Goal: Information Seeking & Learning: Learn about a topic

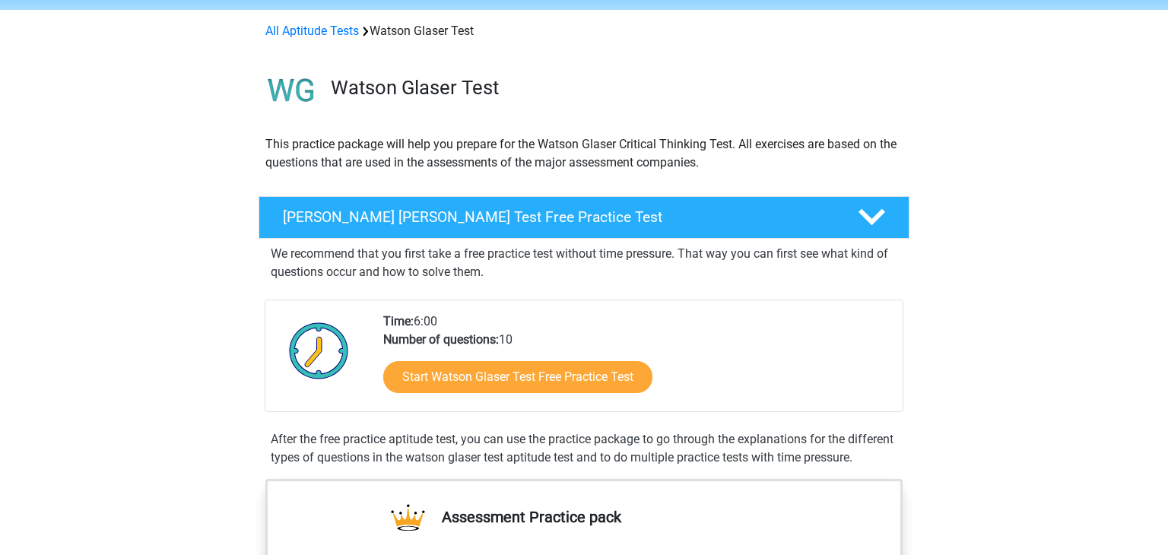
scroll to position [55, 0]
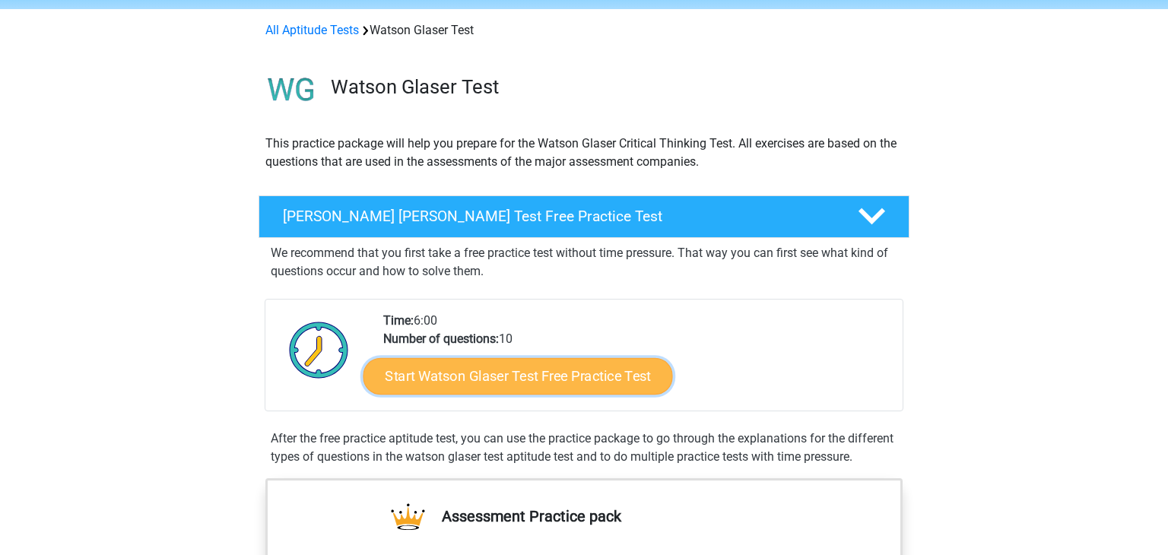
click at [522, 369] on link "Start Watson Glaser Test Free Practice Test" at bounding box center [517, 376] width 309 height 36
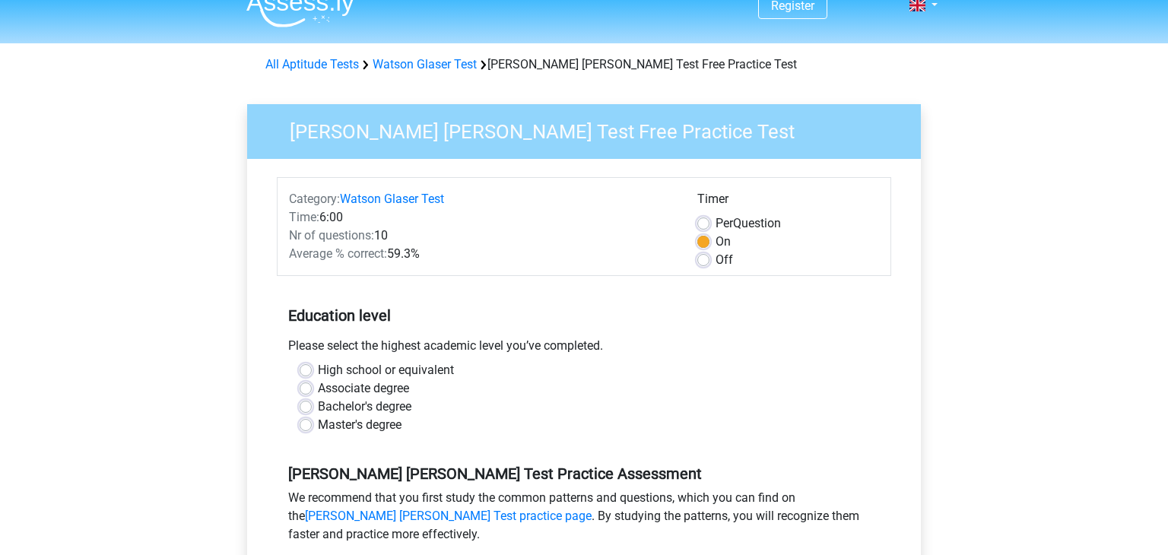
scroll to position [21, 0]
click at [318, 404] on label "Bachelor's degree" at bounding box center [364, 406] width 93 height 18
click at [306, 404] on input "Bachelor's degree" at bounding box center [305, 404] width 12 height 15
radio input "true"
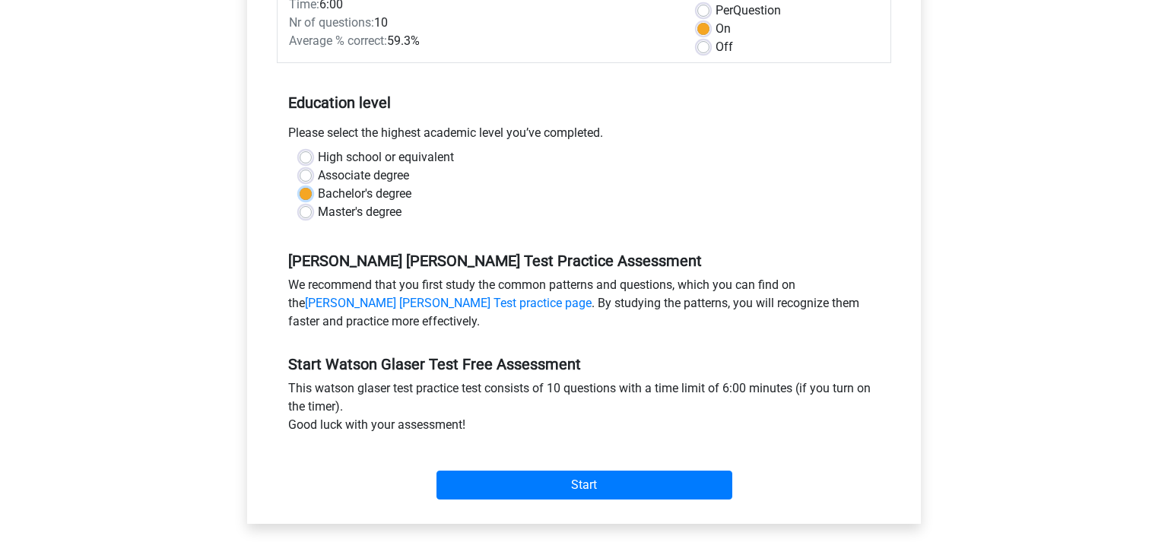
scroll to position [235, 0]
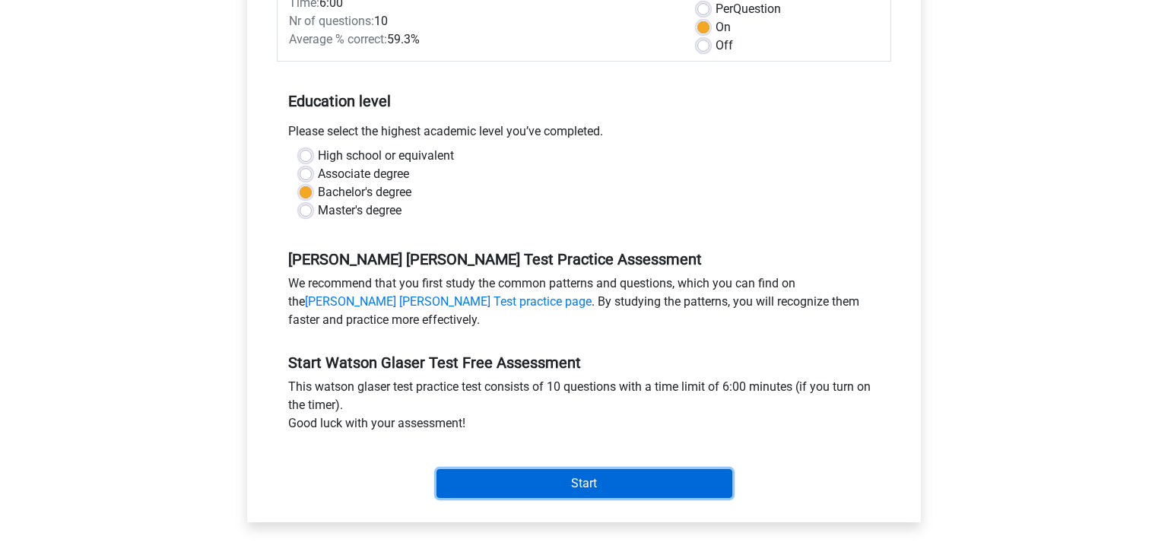
click at [550, 481] on input "Start" at bounding box center [584, 483] width 296 height 29
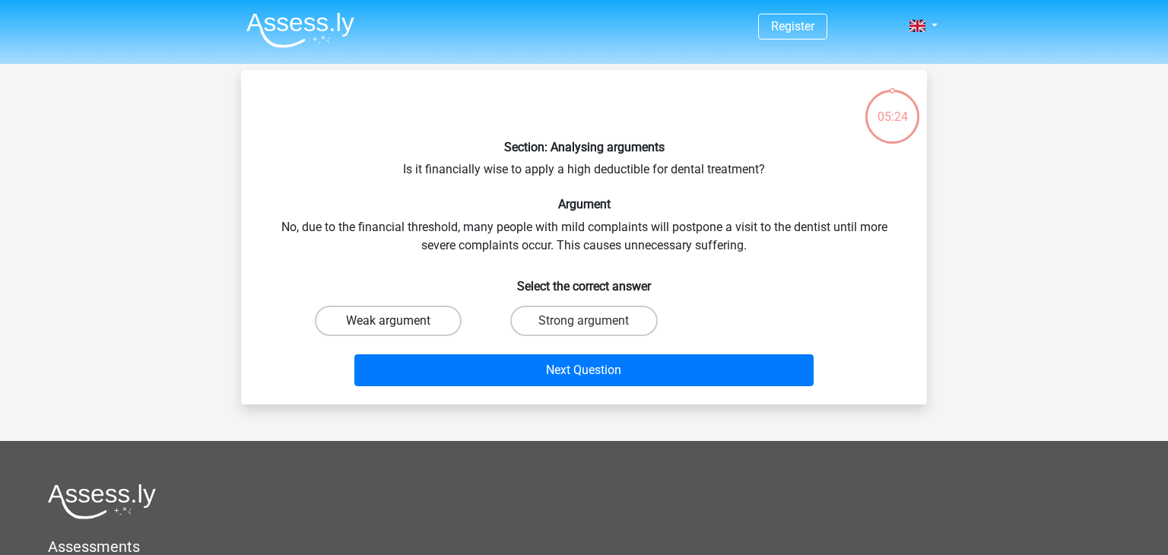
click at [375, 324] on label "Weak argument" at bounding box center [388, 321] width 147 height 30
click at [388, 324] on input "Weak argument" at bounding box center [393, 326] width 10 height 10
radio input "true"
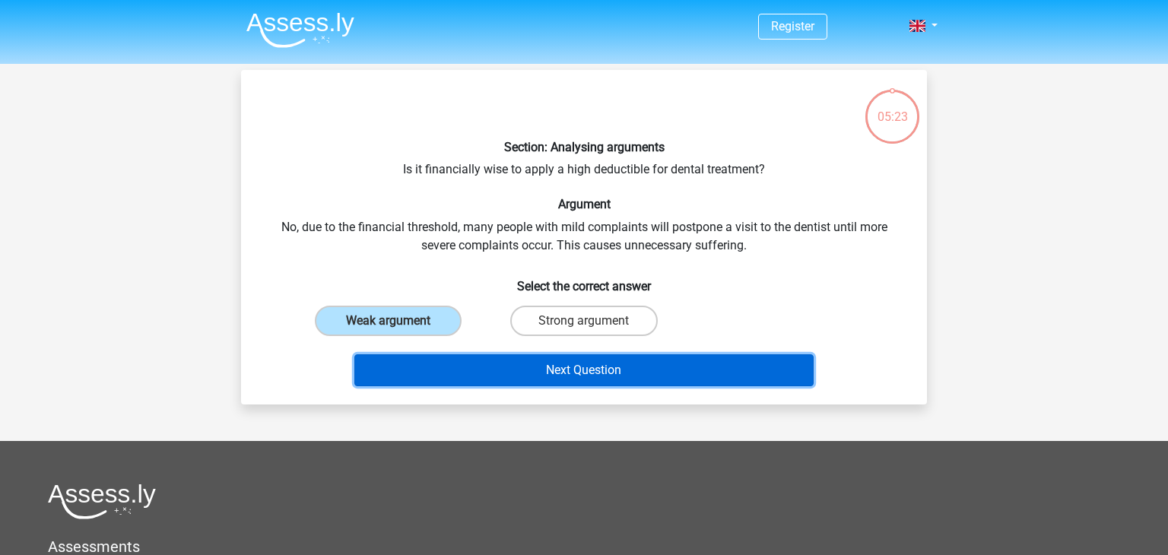
click at [515, 372] on button "Next Question" at bounding box center [584, 370] width 460 height 32
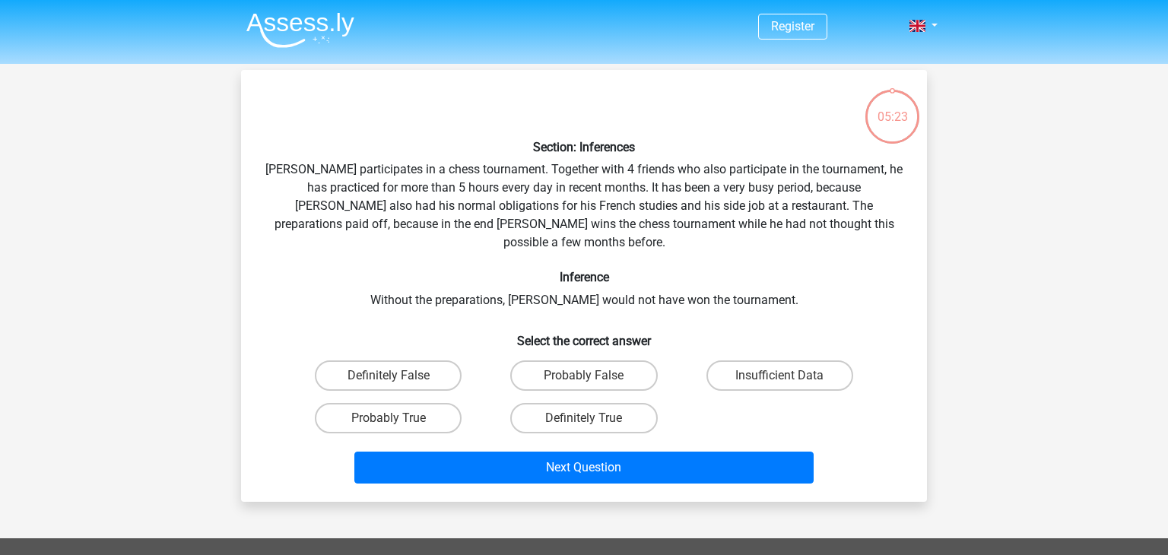
scroll to position [70, 0]
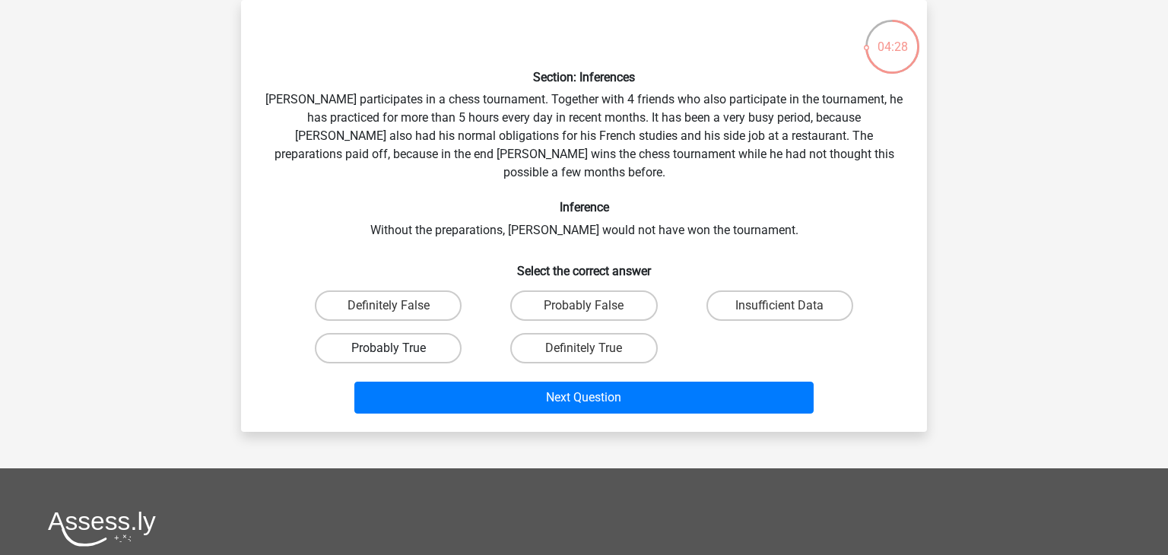
click at [404, 337] on label "Probably True" at bounding box center [388, 348] width 147 height 30
click at [398, 348] on input "Probably True" at bounding box center [393, 353] width 10 height 10
radio input "true"
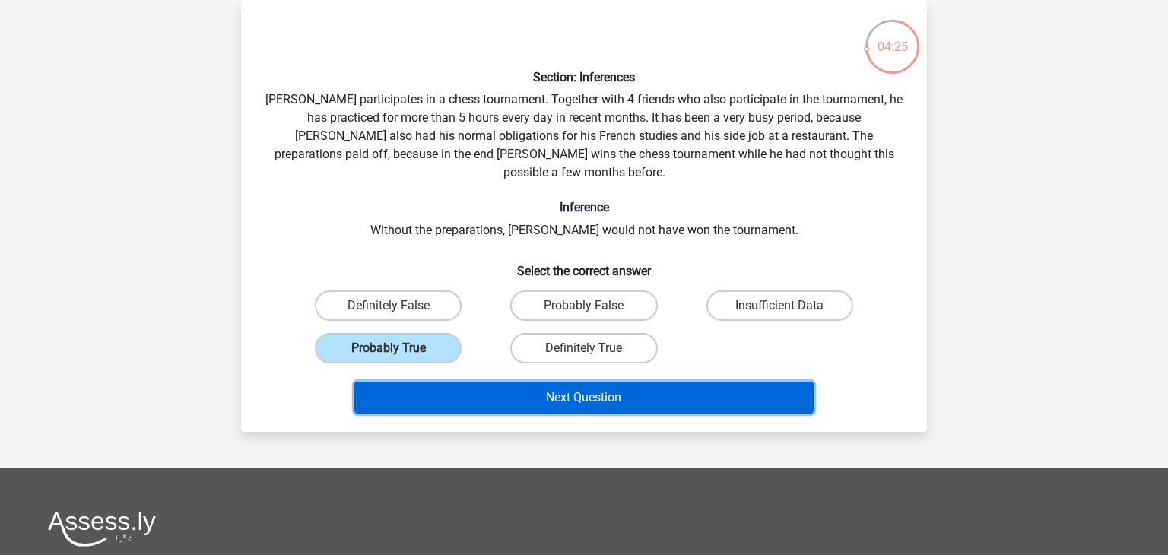
click at [556, 382] on button "Next Question" at bounding box center [584, 398] width 460 height 32
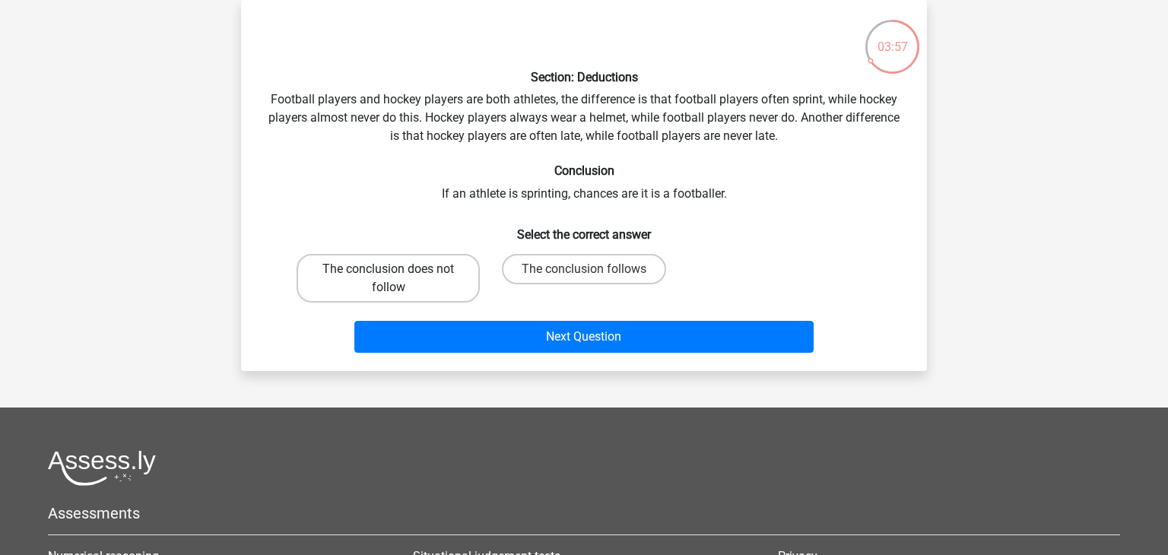
click at [421, 280] on label "The conclusion does not follow" at bounding box center [387, 278] width 183 height 49
click at [398, 279] on input "The conclusion does not follow" at bounding box center [393, 274] width 10 height 10
radio input "true"
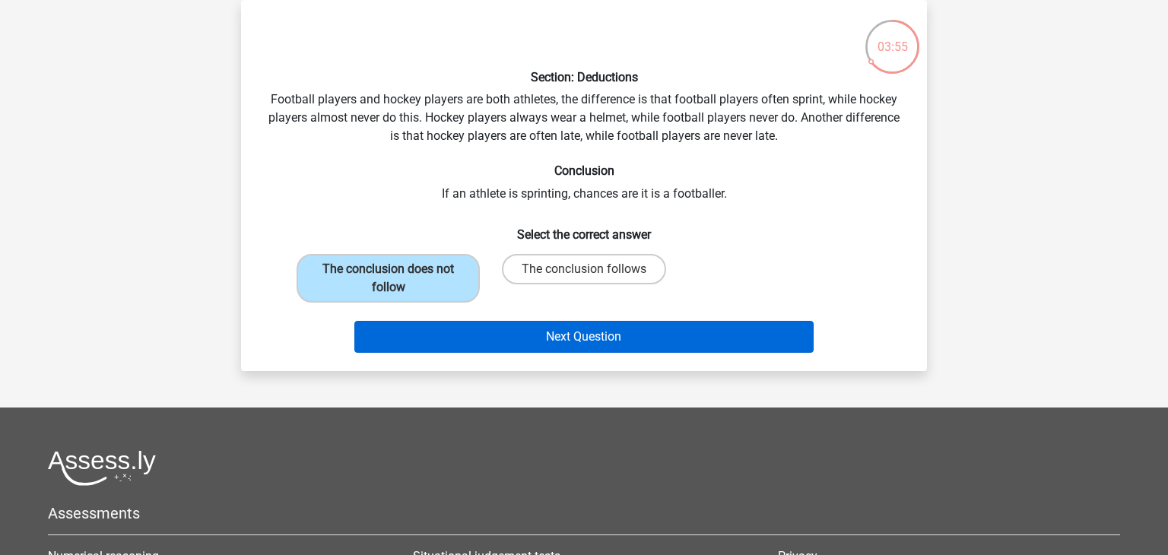
click at [550, 351] on button "Next Question" at bounding box center [584, 337] width 460 height 32
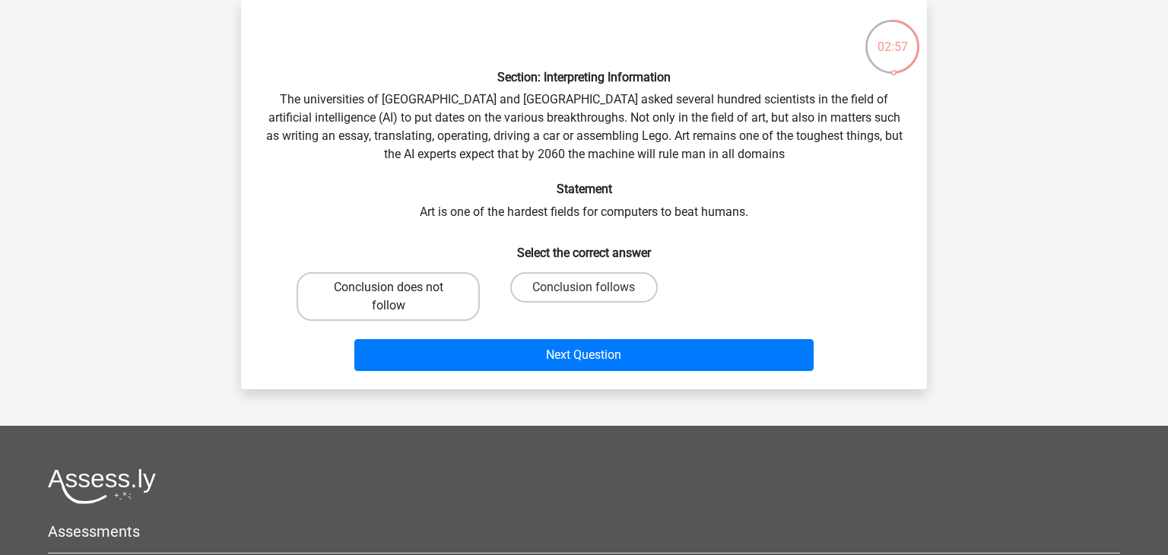
click at [374, 301] on label "Conclusion does not follow" at bounding box center [387, 296] width 183 height 49
click at [388, 297] on input "Conclusion does not follow" at bounding box center [393, 292] width 10 height 10
radio input "true"
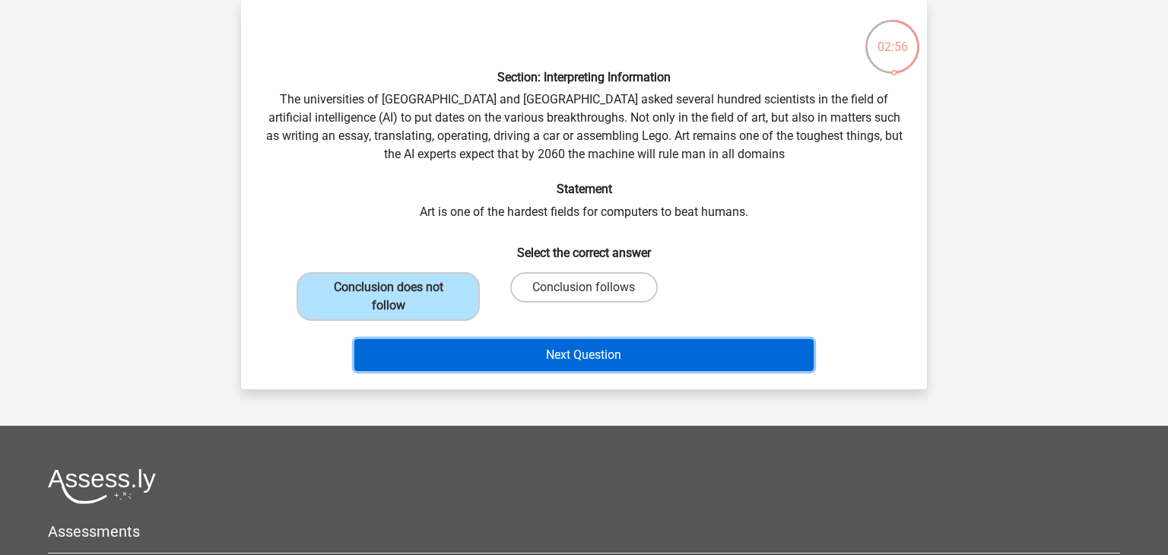
click at [493, 350] on button "Next Question" at bounding box center [584, 355] width 460 height 32
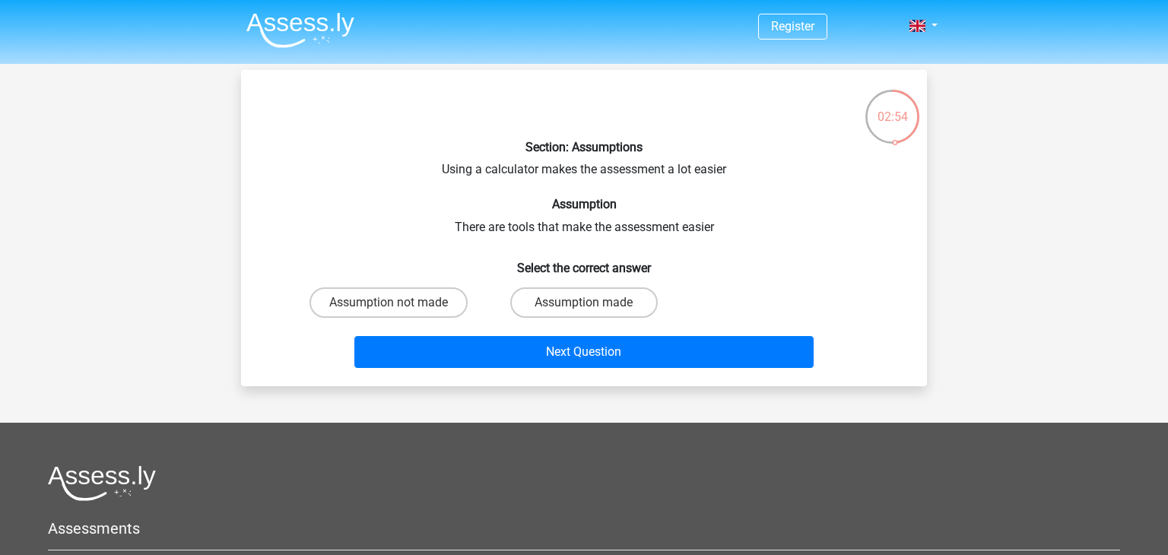
scroll to position [8, 0]
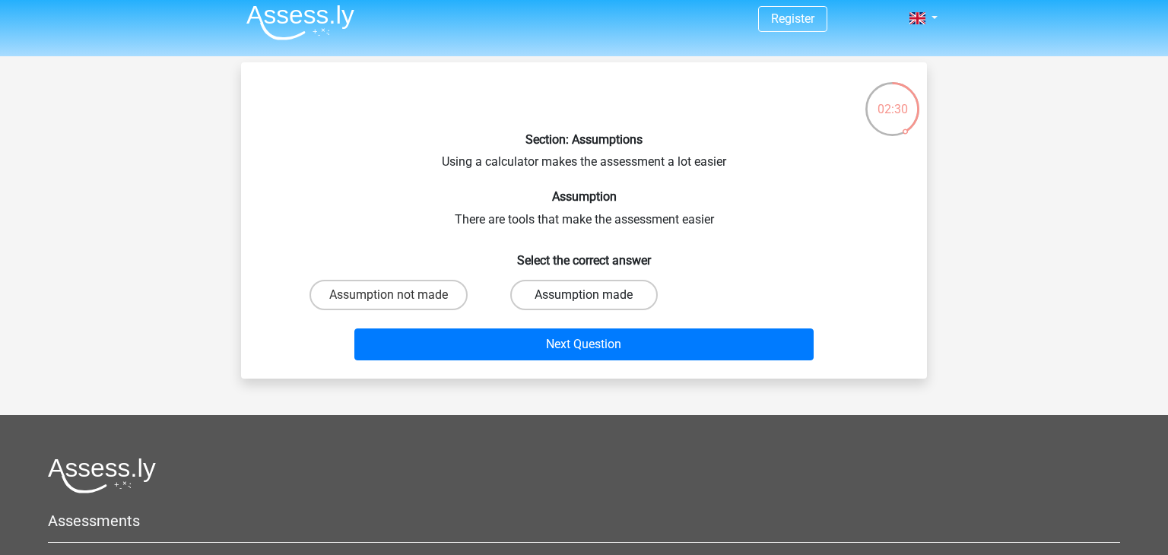
click at [531, 290] on label "Assumption made" at bounding box center [583, 295] width 147 height 30
click at [584, 295] on input "Assumption made" at bounding box center [589, 300] width 10 height 10
radio input "true"
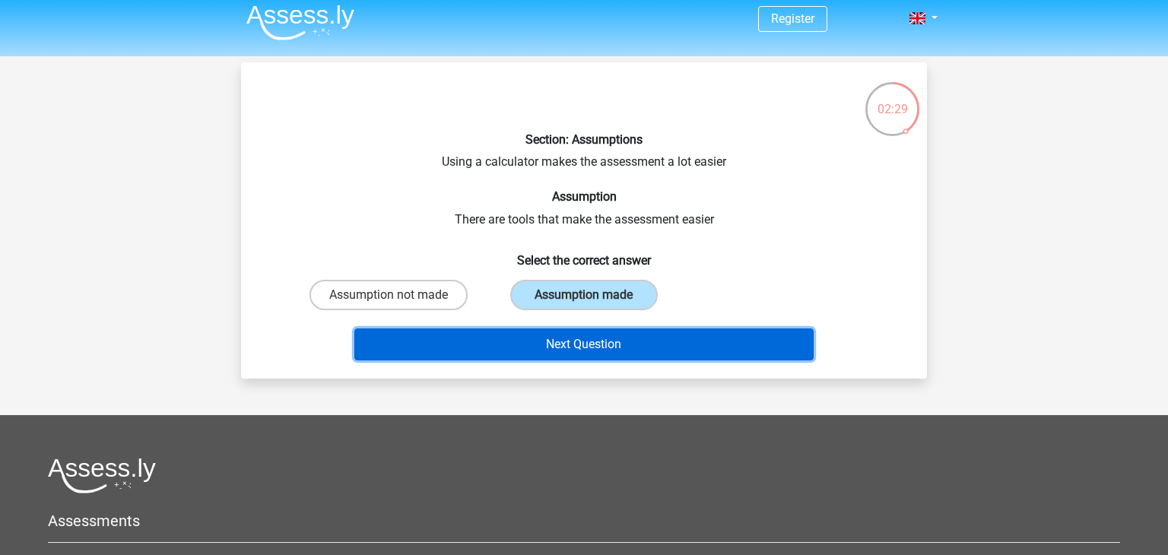
click at [538, 353] on button "Next Question" at bounding box center [584, 344] width 460 height 32
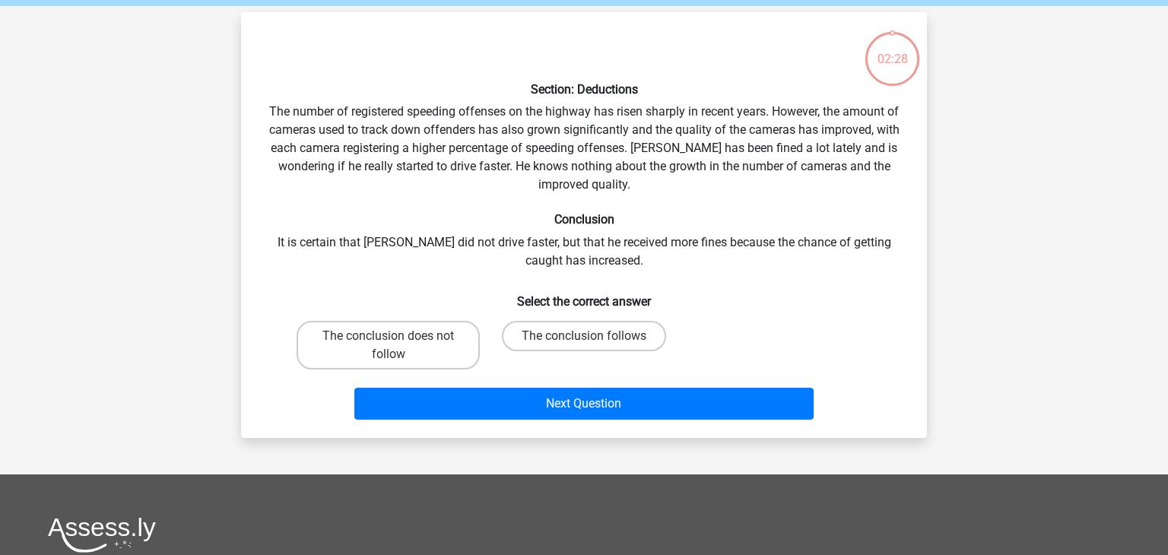
scroll to position [70, 0]
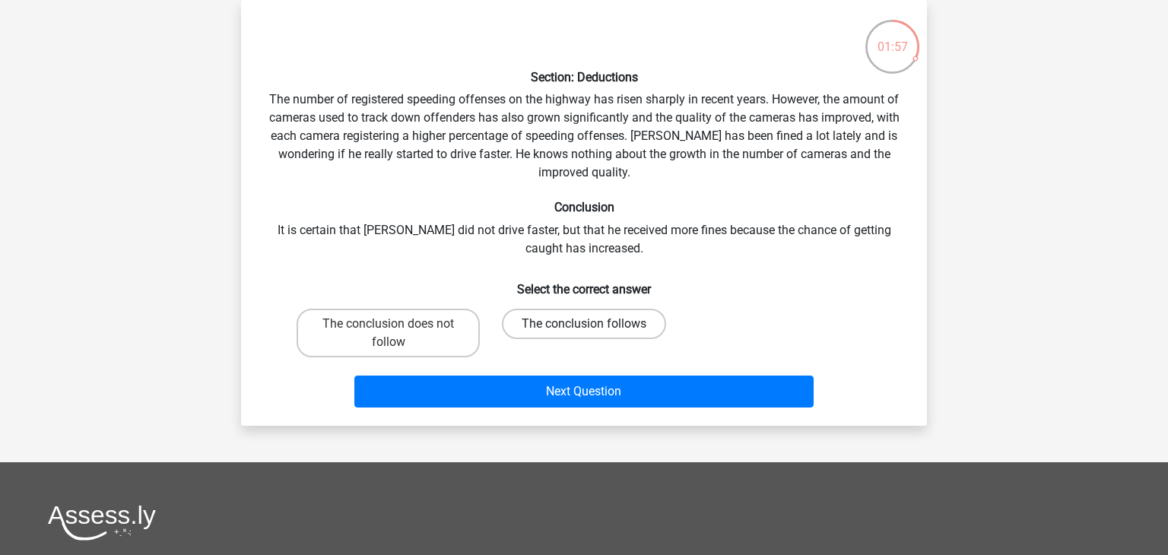
click at [547, 330] on label "The conclusion follows" at bounding box center [584, 324] width 164 height 30
click at [584, 330] on input "The conclusion follows" at bounding box center [589, 329] width 10 height 10
radio input "true"
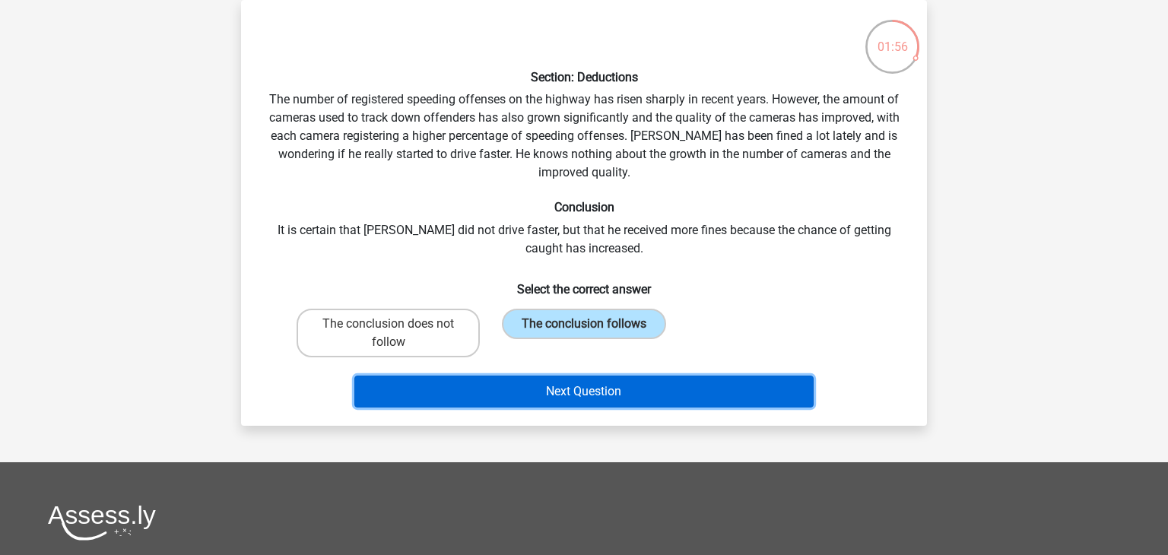
click at [547, 394] on button "Next Question" at bounding box center [584, 391] width 460 height 32
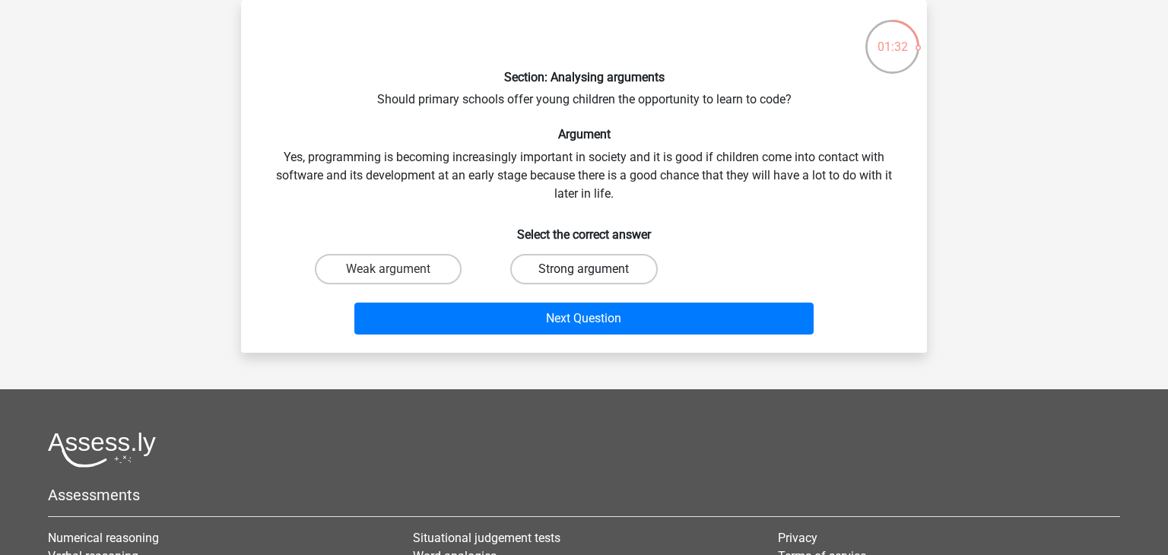
click at [534, 270] on label "Strong argument" at bounding box center [583, 269] width 147 height 30
click at [584, 270] on input "Strong argument" at bounding box center [589, 274] width 10 height 10
radio input "true"
click at [377, 270] on label "Weak argument" at bounding box center [388, 269] width 147 height 30
click at [388, 270] on input "Weak argument" at bounding box center [393, 274] width 10 height 10
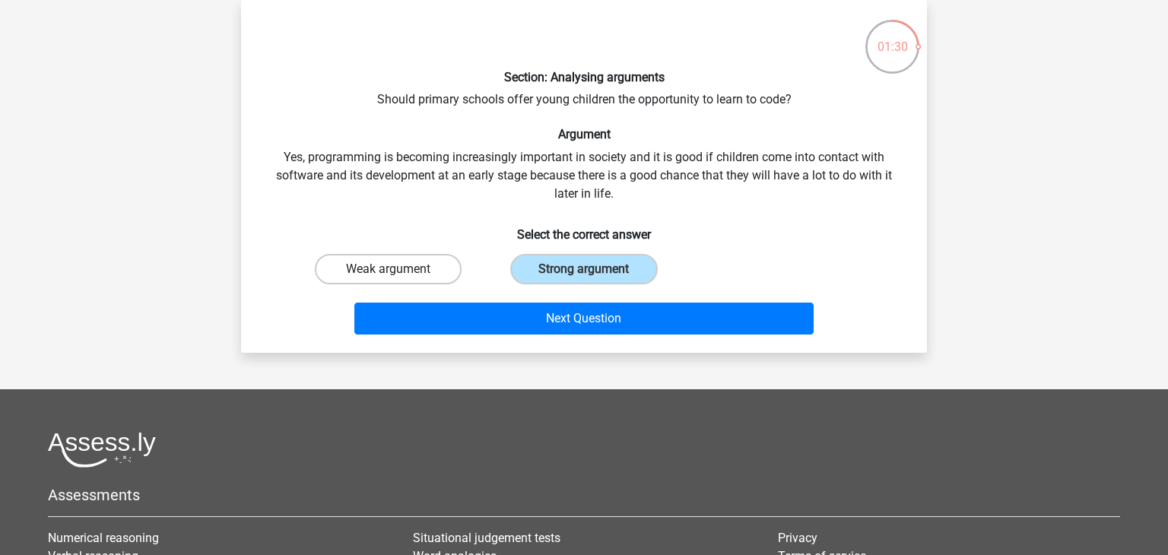
radio input "true"
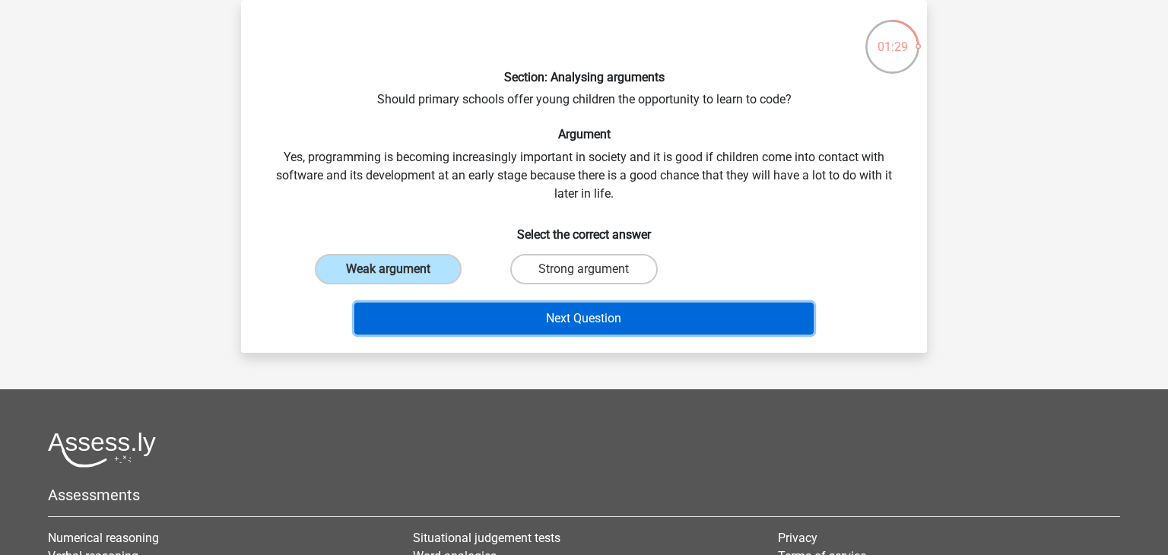
click at [444, 318] on button "Next Question" at bounding box center [584, 319] width 460 height 32
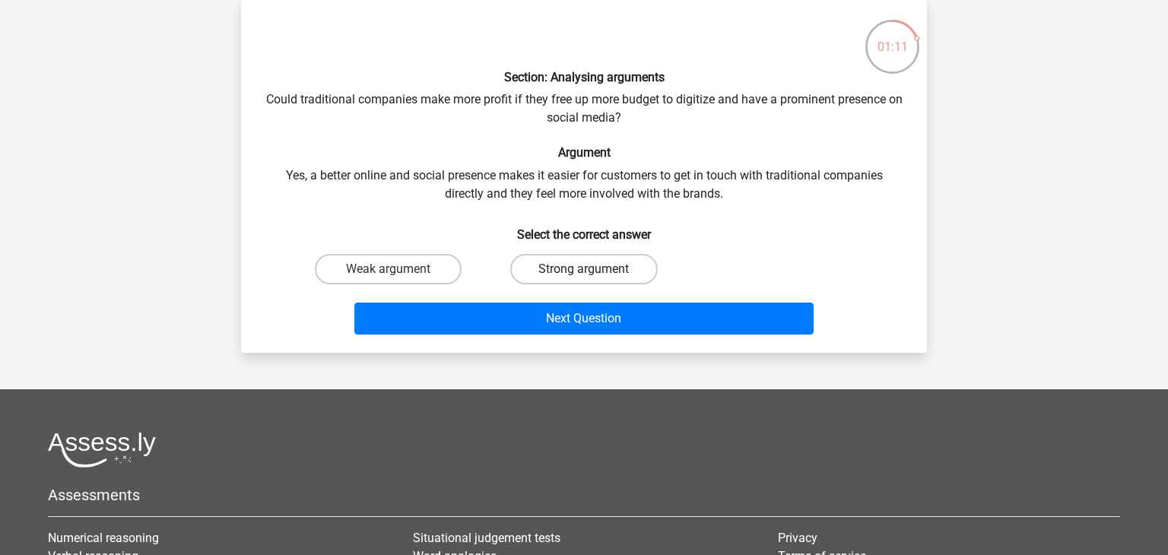
click at [530, 263] on label "Strong argument" at bounding box center [583, 269] width 147 height 30
click at [584, 269] on input "Strong argument" at bounding box center [589, 274] width 10 height 10
radio input "true"
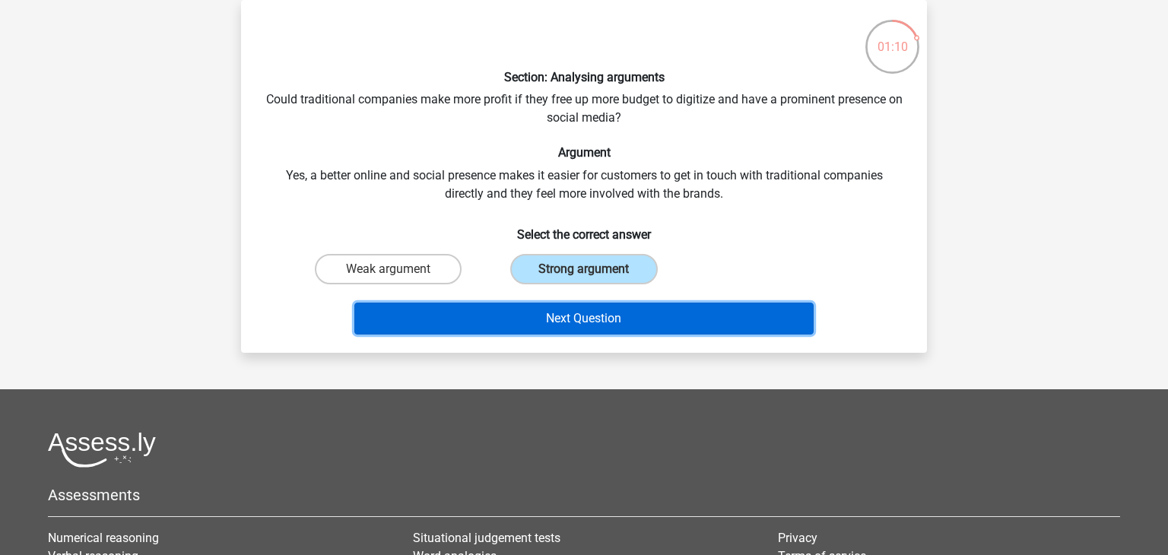
click at [546, 310] on button "Next Question" at bounding box center [584, 319] width 460 height 32
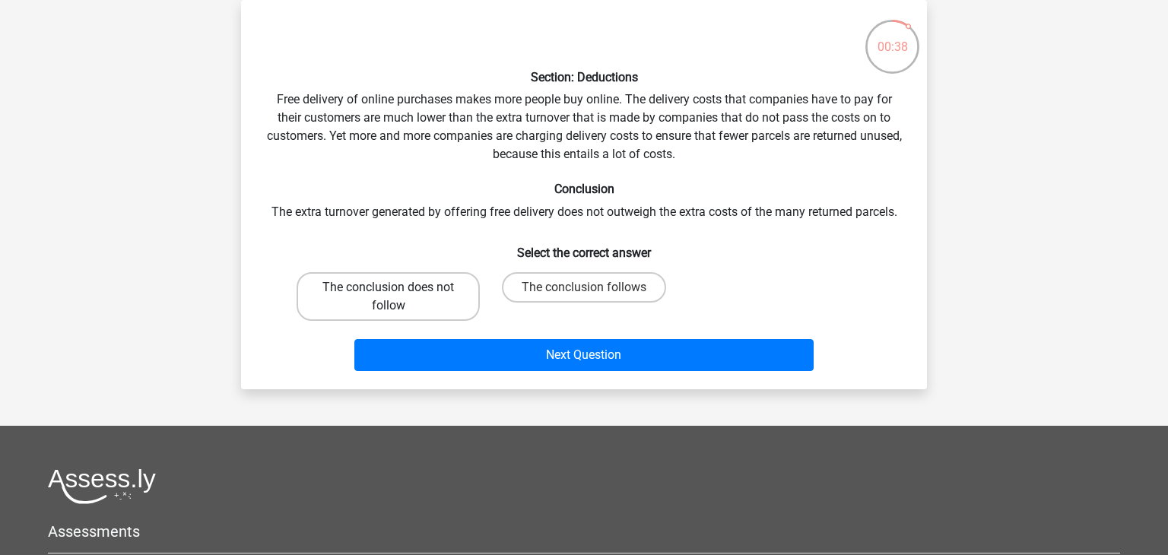
click at [420, 312] on label "The conclusion does not follow" at bounding box center [387, 296] width 183 height 49
click at [398, 297] on input "The conclusion does not follow" at bounding box center [393, 292] width 10 height 10
radio input "true"
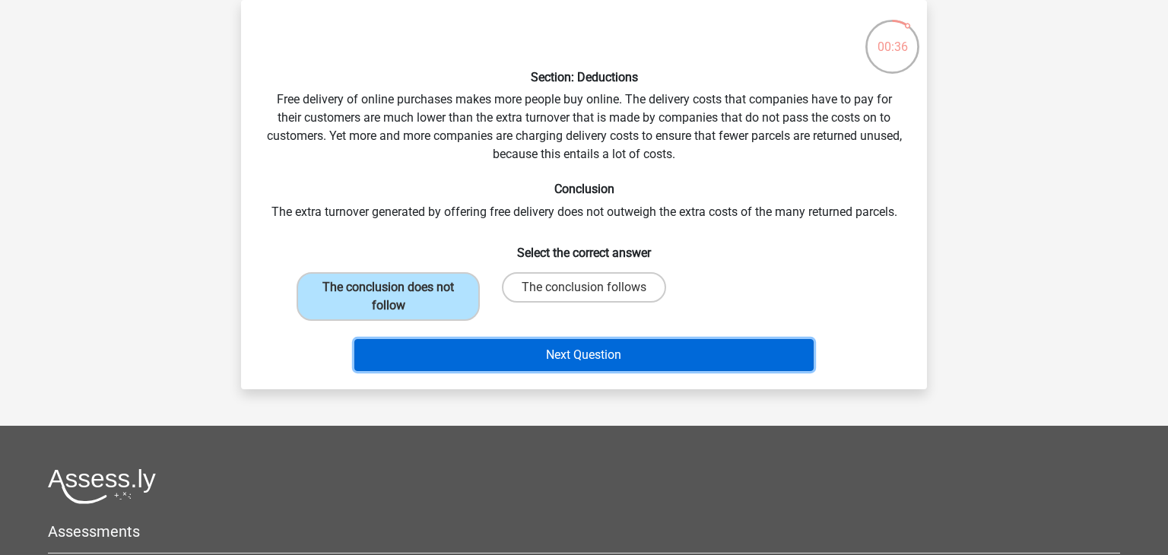
click at [467, 352] on button "Next Question" at bounding box center [584, 355] width 460 height 32
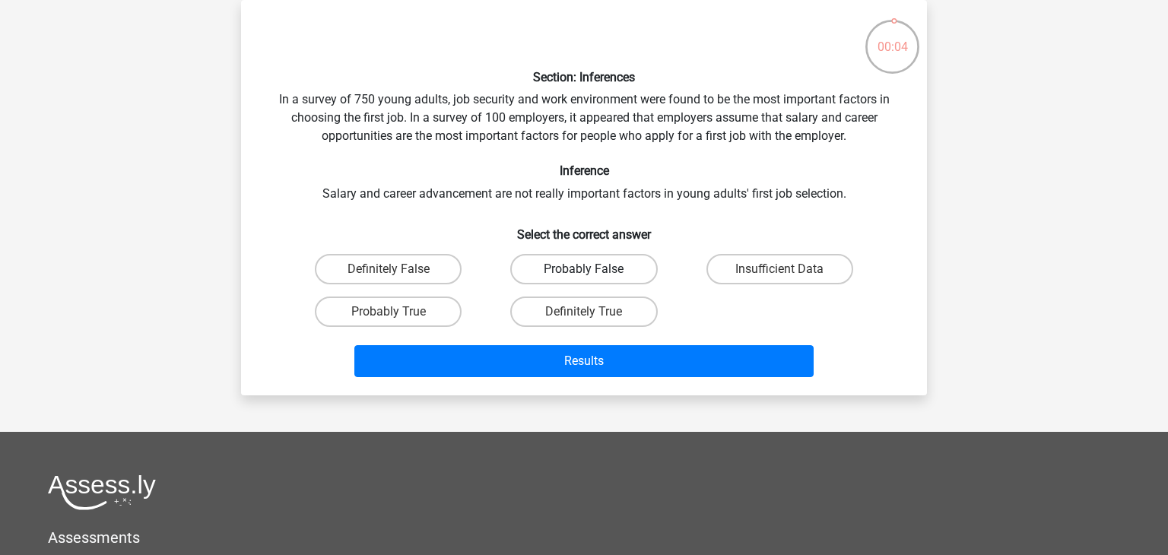
click at [560, 272] on label "Probably False" at bounding box center [583, 269] width 147 height 30
click at [584, 272] on input "Probably False" at bounding box center [589, 274] width 10 height 10
radio input "true"
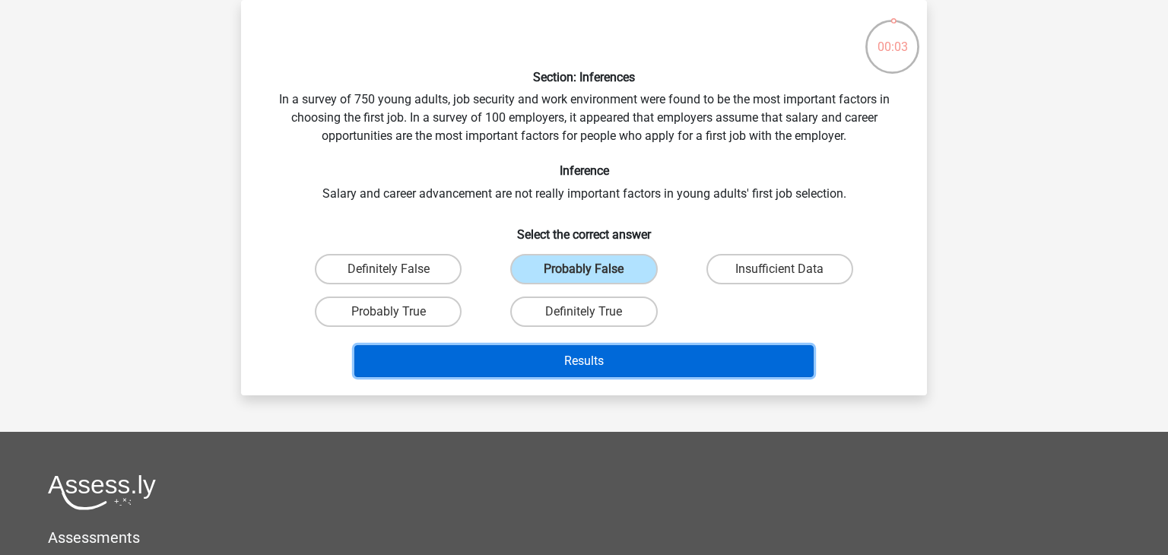
click at [570, 350] on button "Results" at bounding box center [584, 361] width 460 height 32
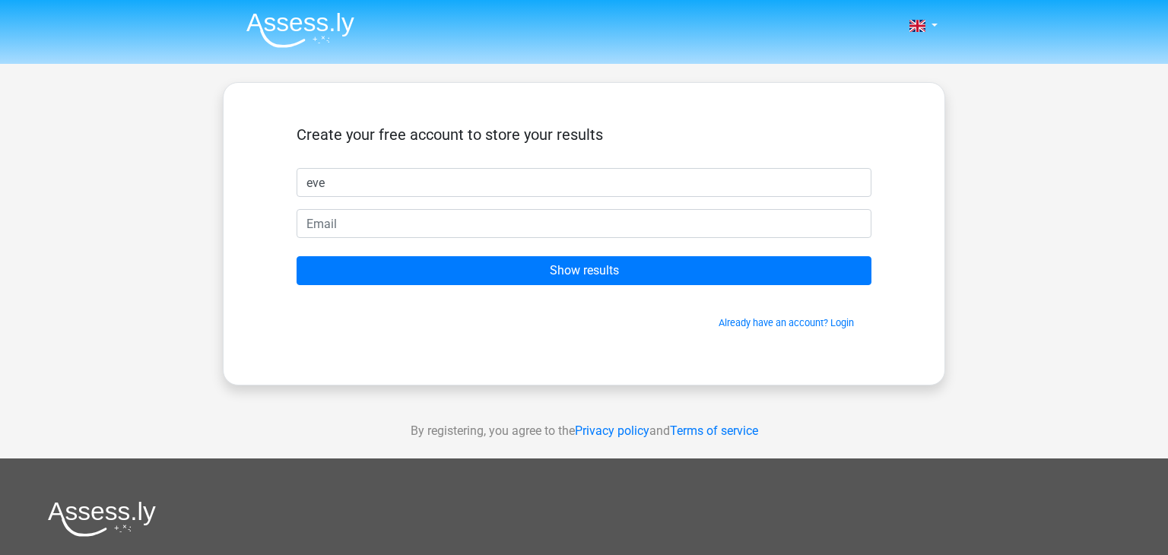
type input "eve"
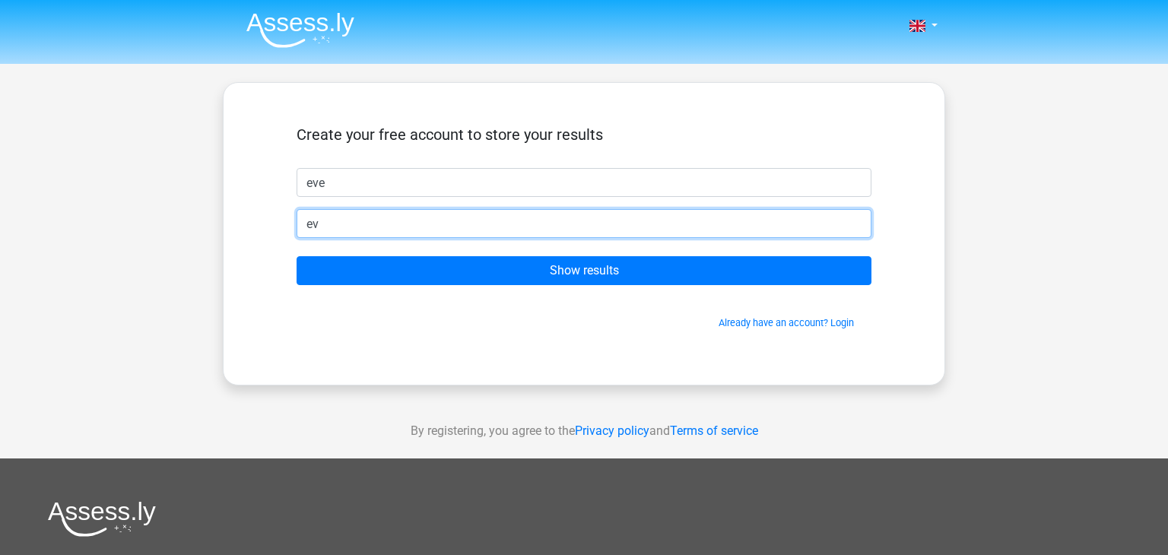
type input "[EMAIL_ADDRESS][DOMAIN_NAME]"
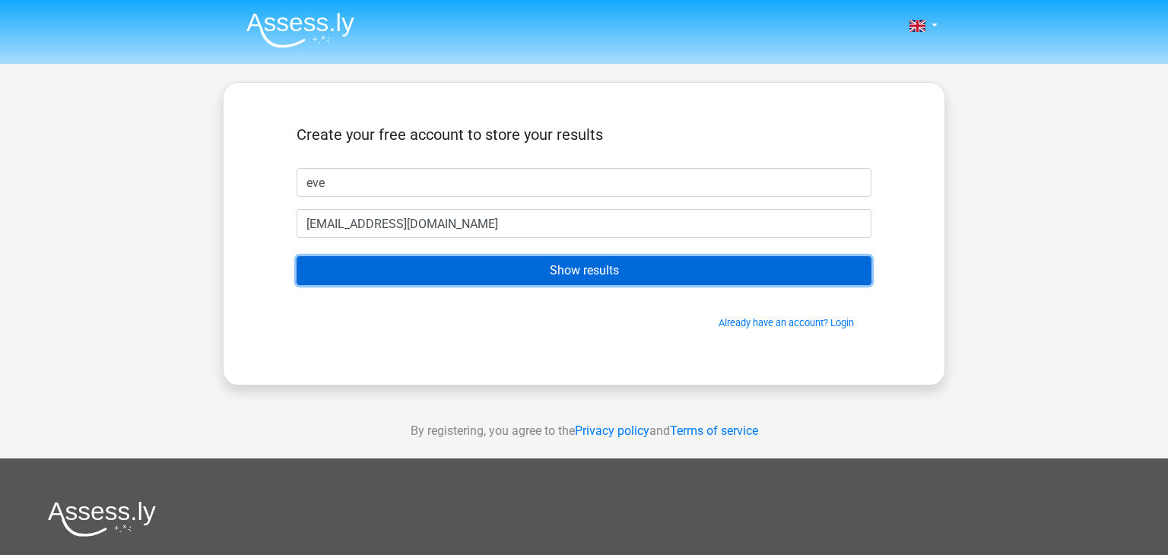
click at [573, 277] on input "Show results" at bounding box center [583, 270] width 575 height 29
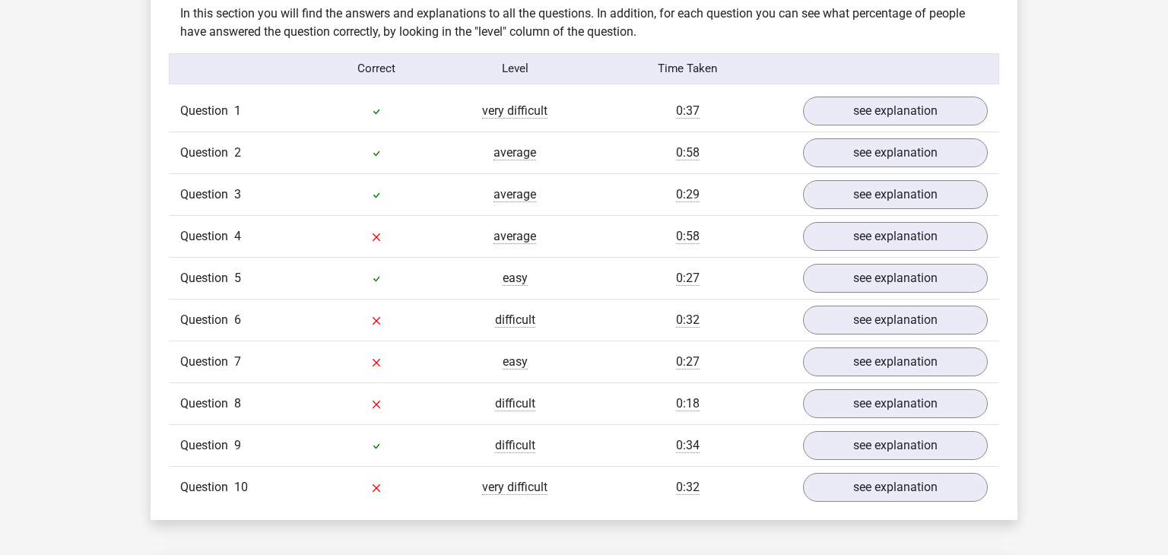
scroll to position [1187, 0]
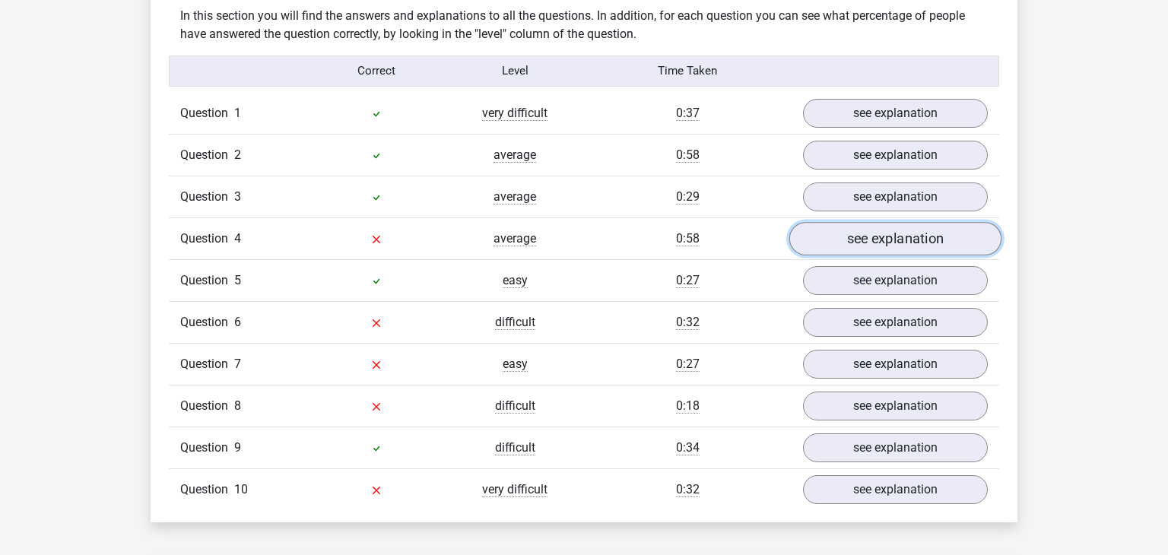
click at [840, 237] on link "see explanation" at bounding box center [895, 238] width 212 height 33
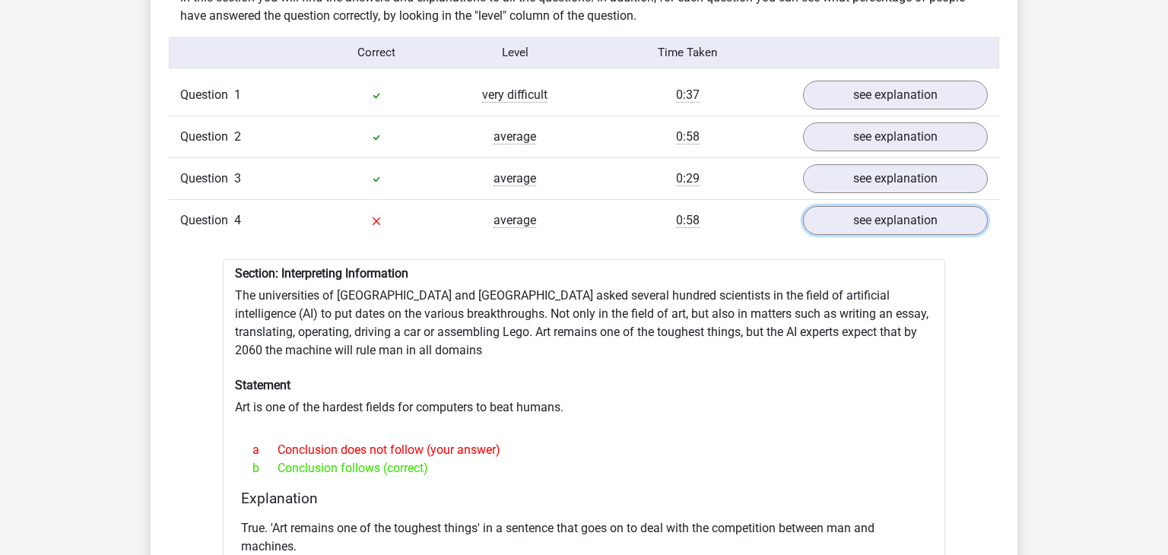
scroll to position [1208, 0]
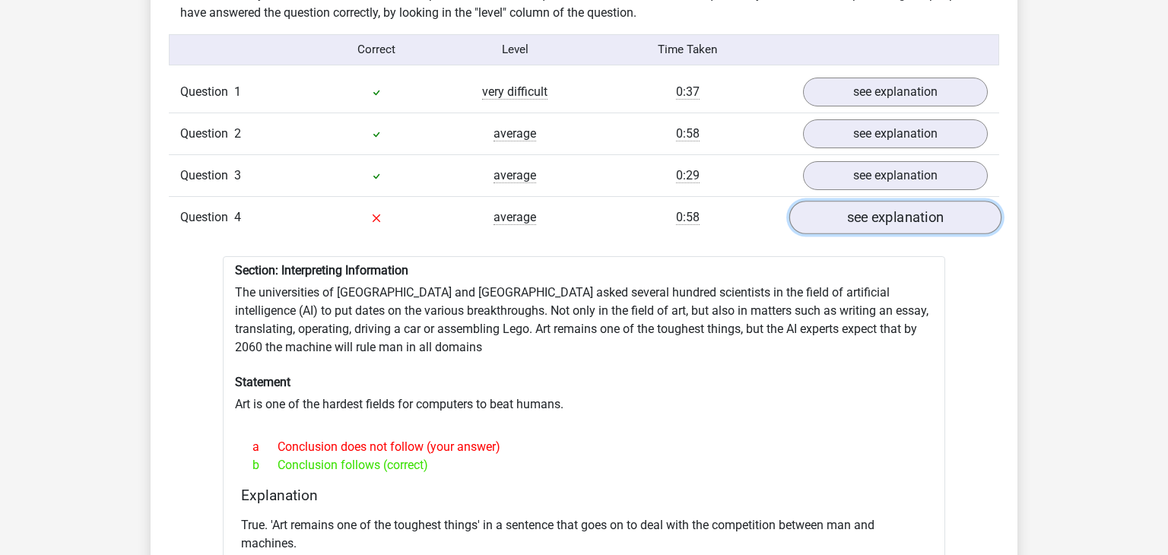
click at [873, 211] on link "see explanation" at bounding box center [895, 217] width 212 height 33
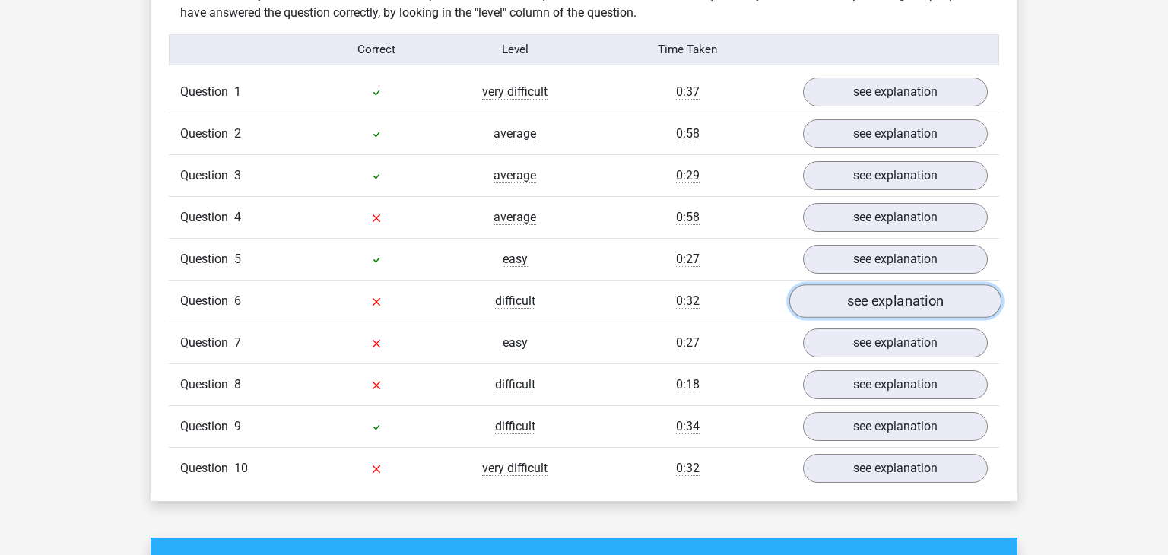
click at [851, 309] on link "see explanation" at bounding box center [895, 300] width 212 height 33
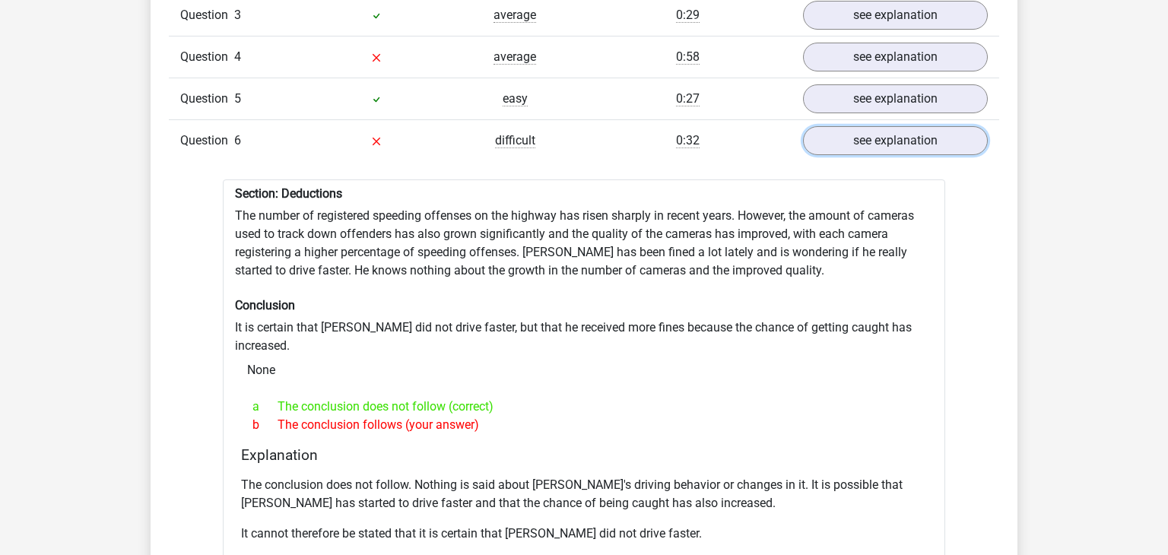
scroll to position [1369, 0]
click at [934, 148] on link "see explanation" at bounding box center [895, 139] width 212 height 33
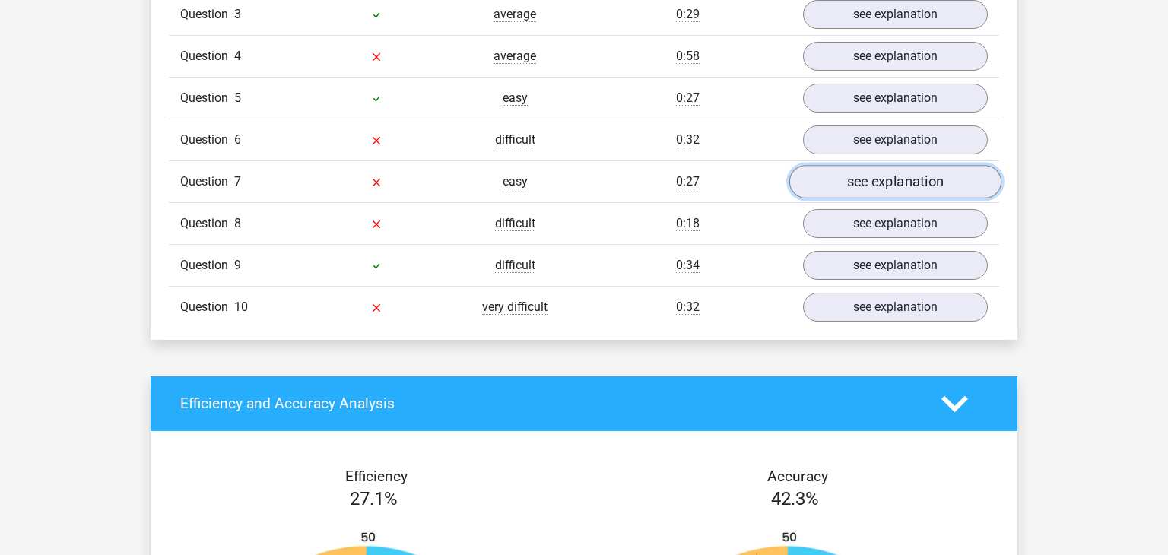
click at [847, 186] on link "see explanation" at bounding box center [895, 181] width 212 height 33
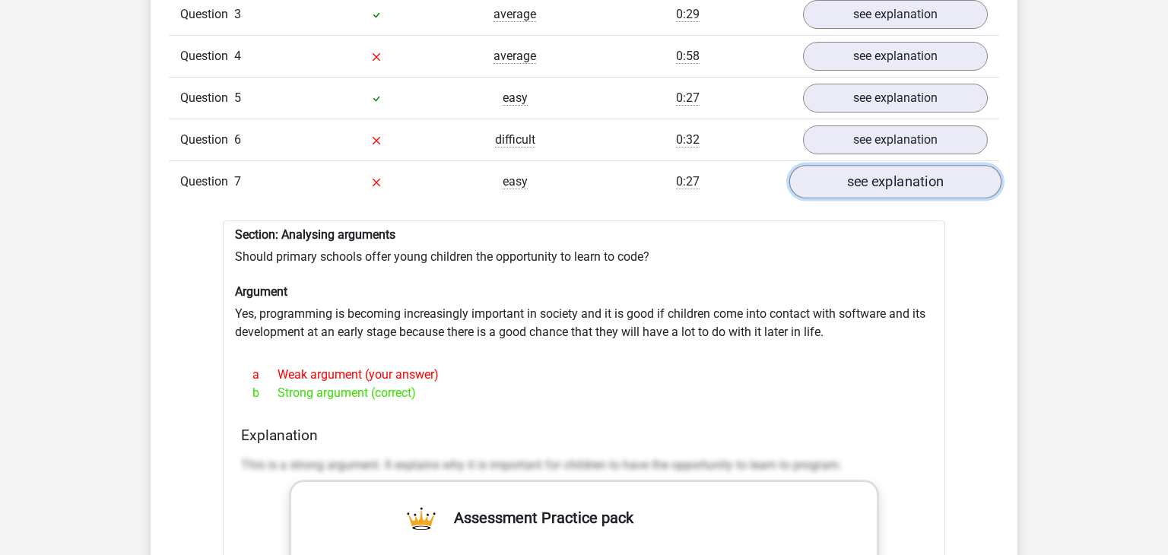
click at [847, 186] on link "see explanation" at bounding box center [895, 181] width 212 height 33
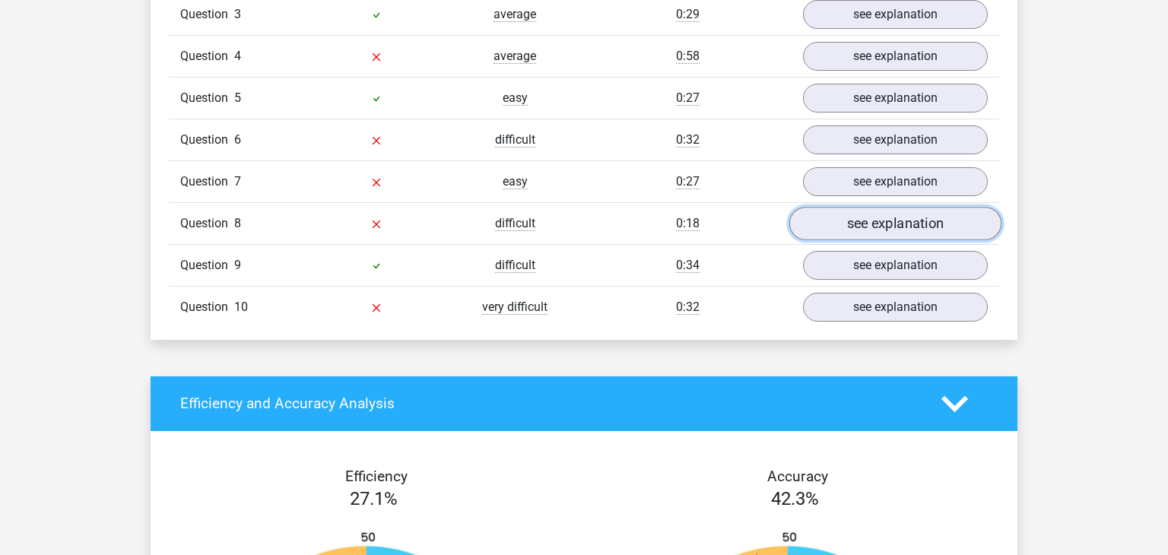
click at [845, 213] on link "see explanation" at bounding box center [895, 223] width 212 height 33
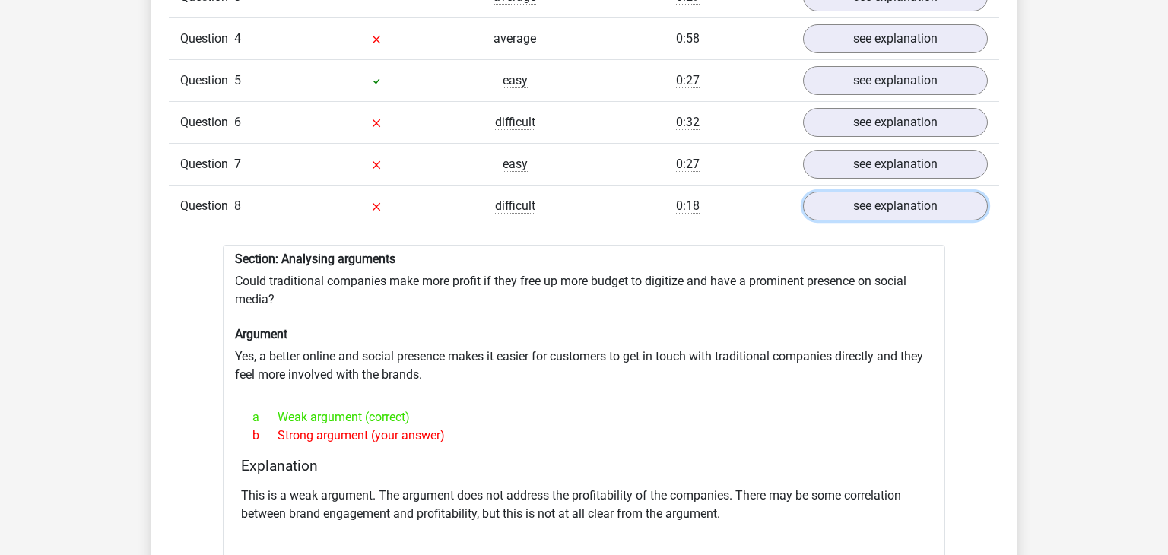
scroll to position [1386, 0]
click at [832, 214] on link "see explanation" at bounding box center [895, 205] width 212 height 33
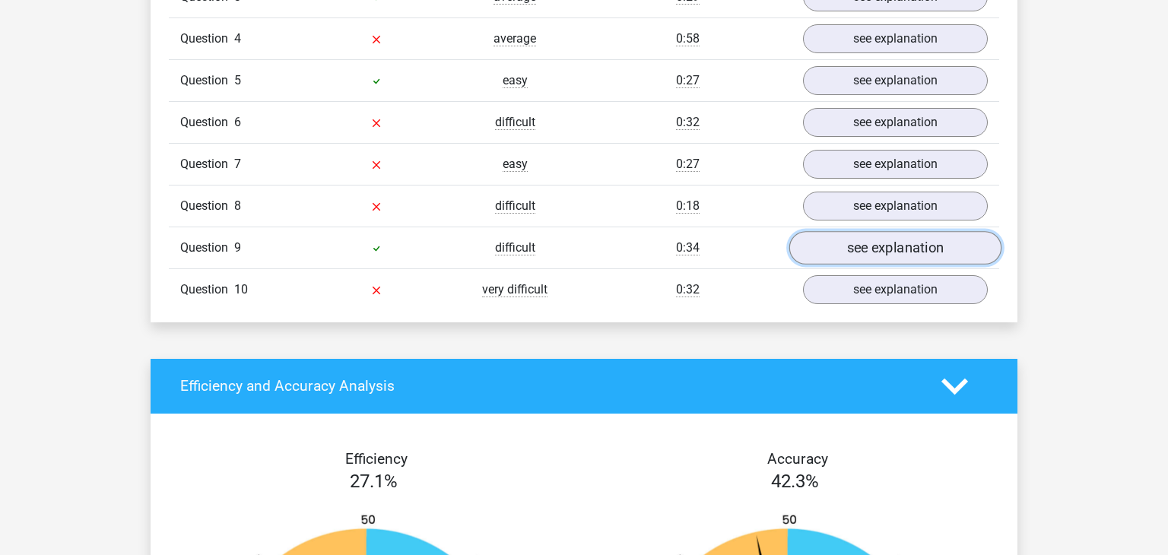
click at [874, 258] on link "see explanation" at bounding box center [895, 247] width 212 height 33
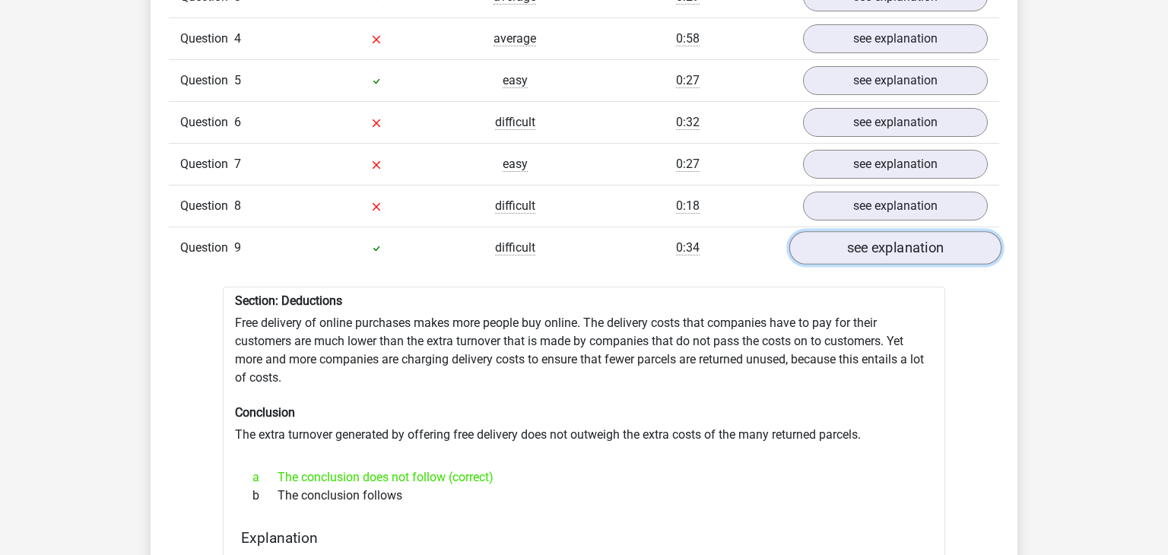
click at [874, 258] on link "see explanation" at bounding box center [895, 247] width 212 height 33
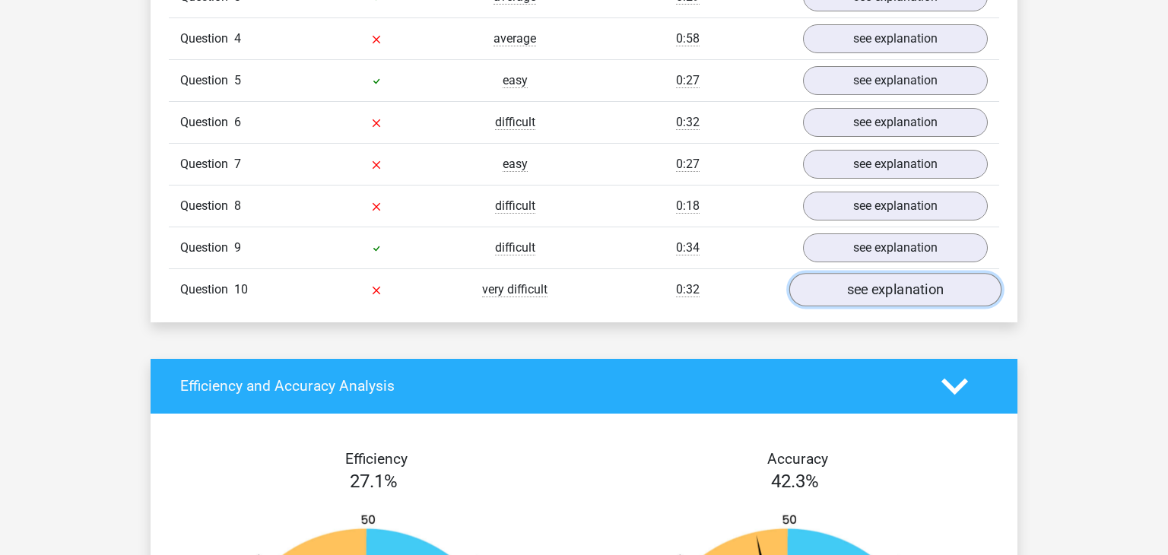
click at [873, 287] on link "see explanation" at bounding box center [895, 289] width 212 height 33
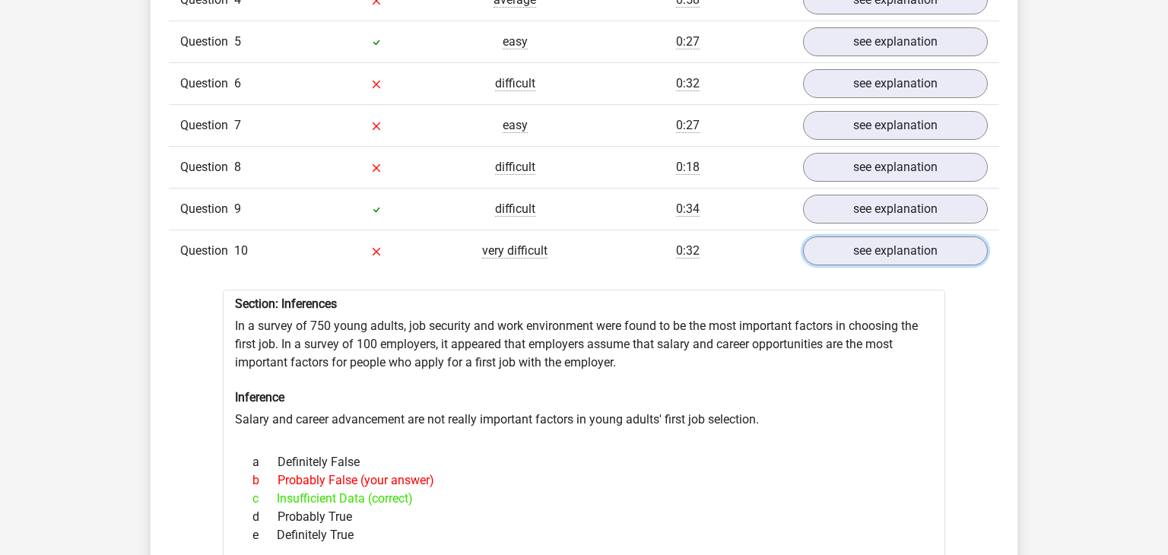
scroll to position [1426, 0]
